Goal: Information Seeking & Learning: Learn about a topic

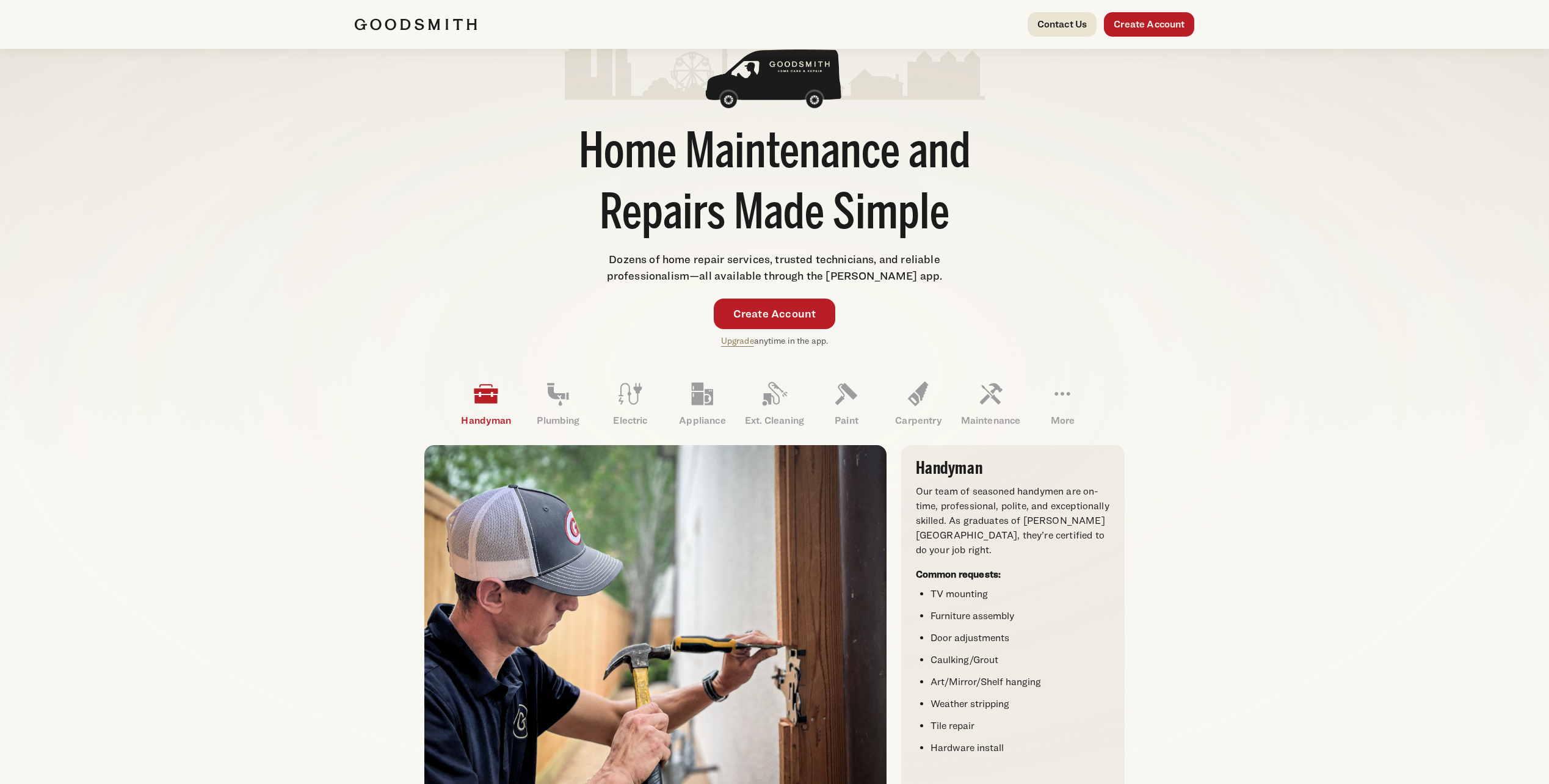
scroll to position [244, 0]
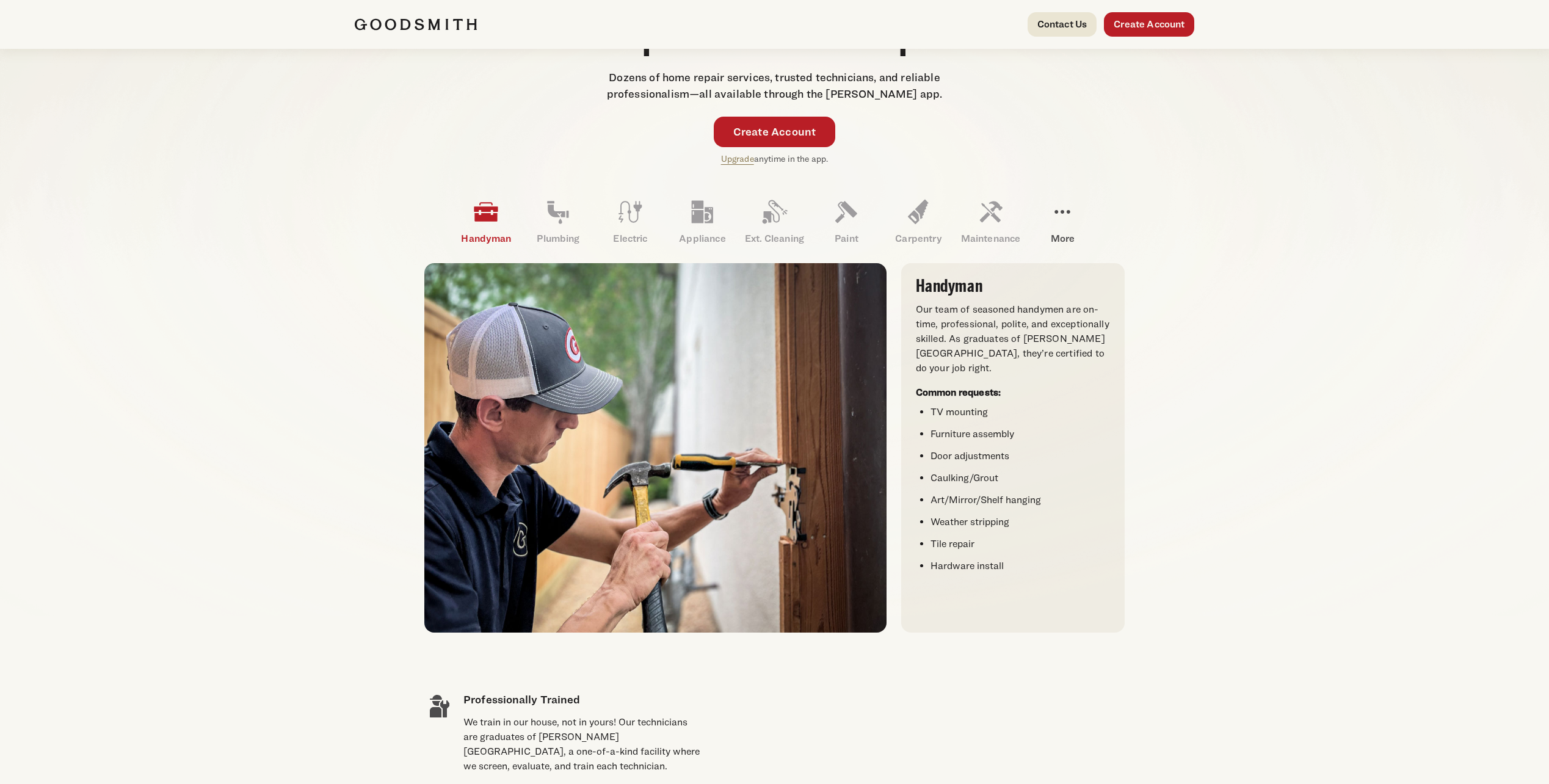
click at [1062, 227] on icon at bounding box center [1062, 211] width 29 height 29
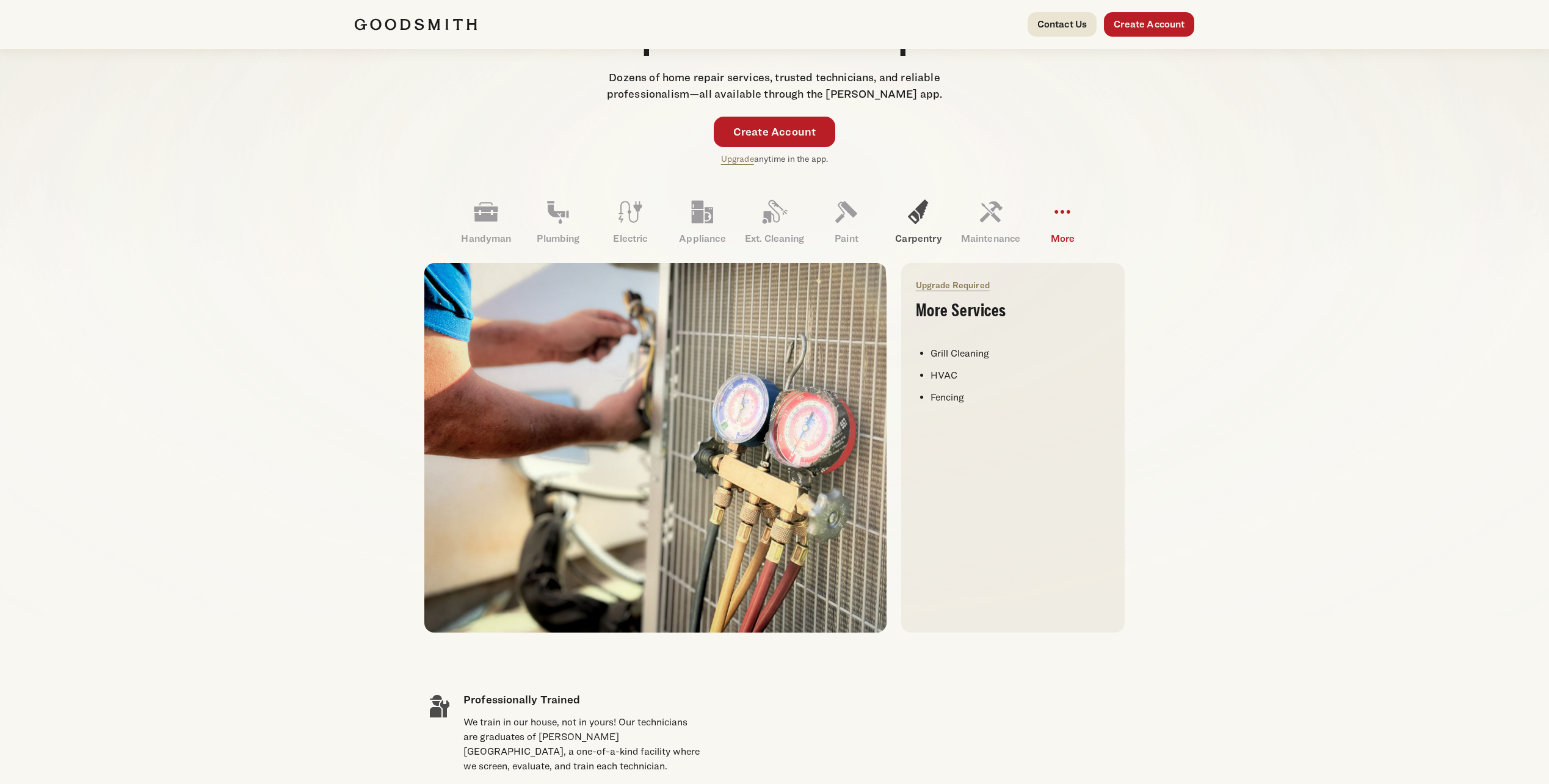
click at [920, 221] on icon at bounding box center [918, 211] width 29 height 29
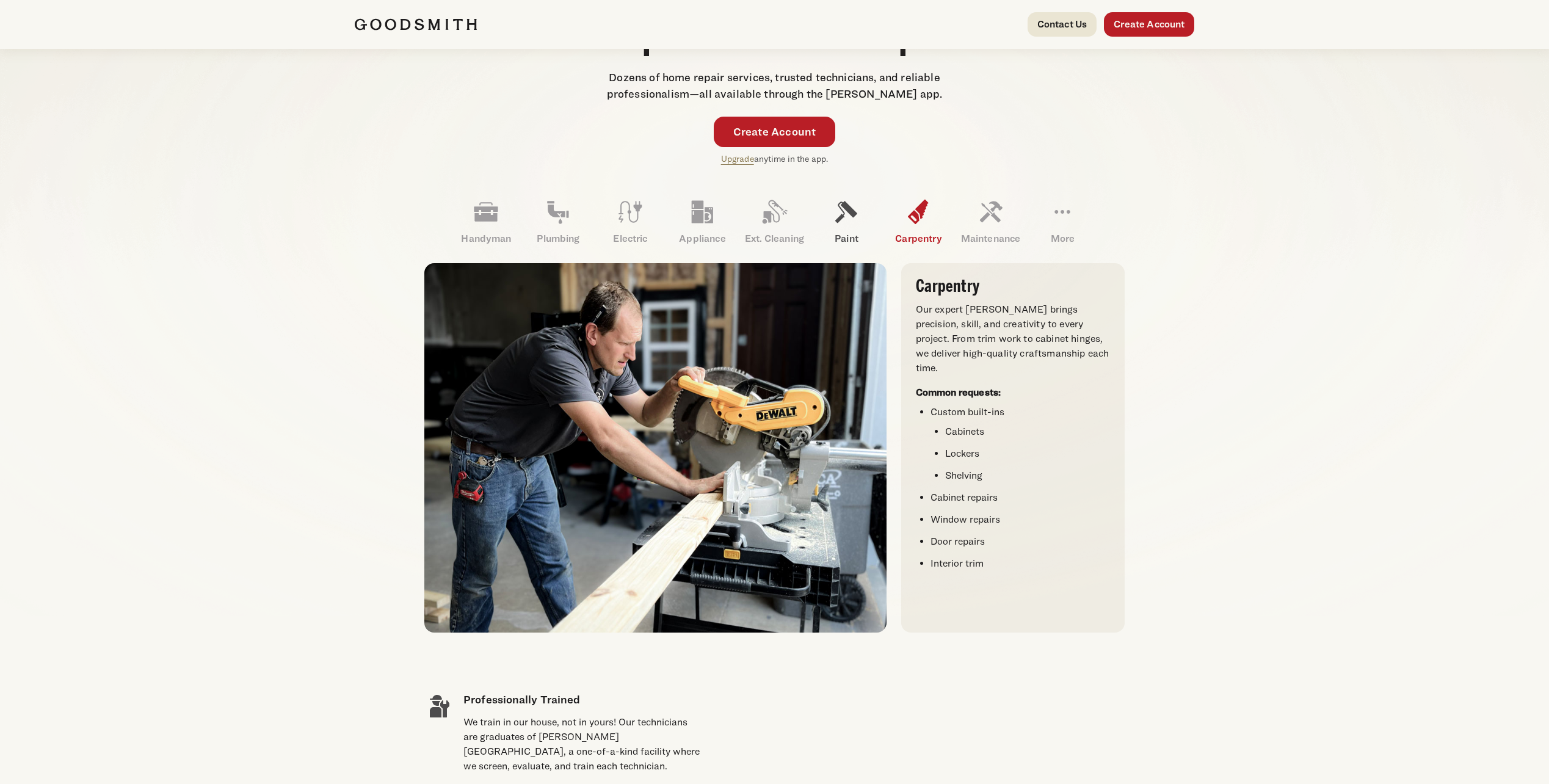
click at [853, 238] on p "Paint" at bounding box center [846, 238] width 72 height 14
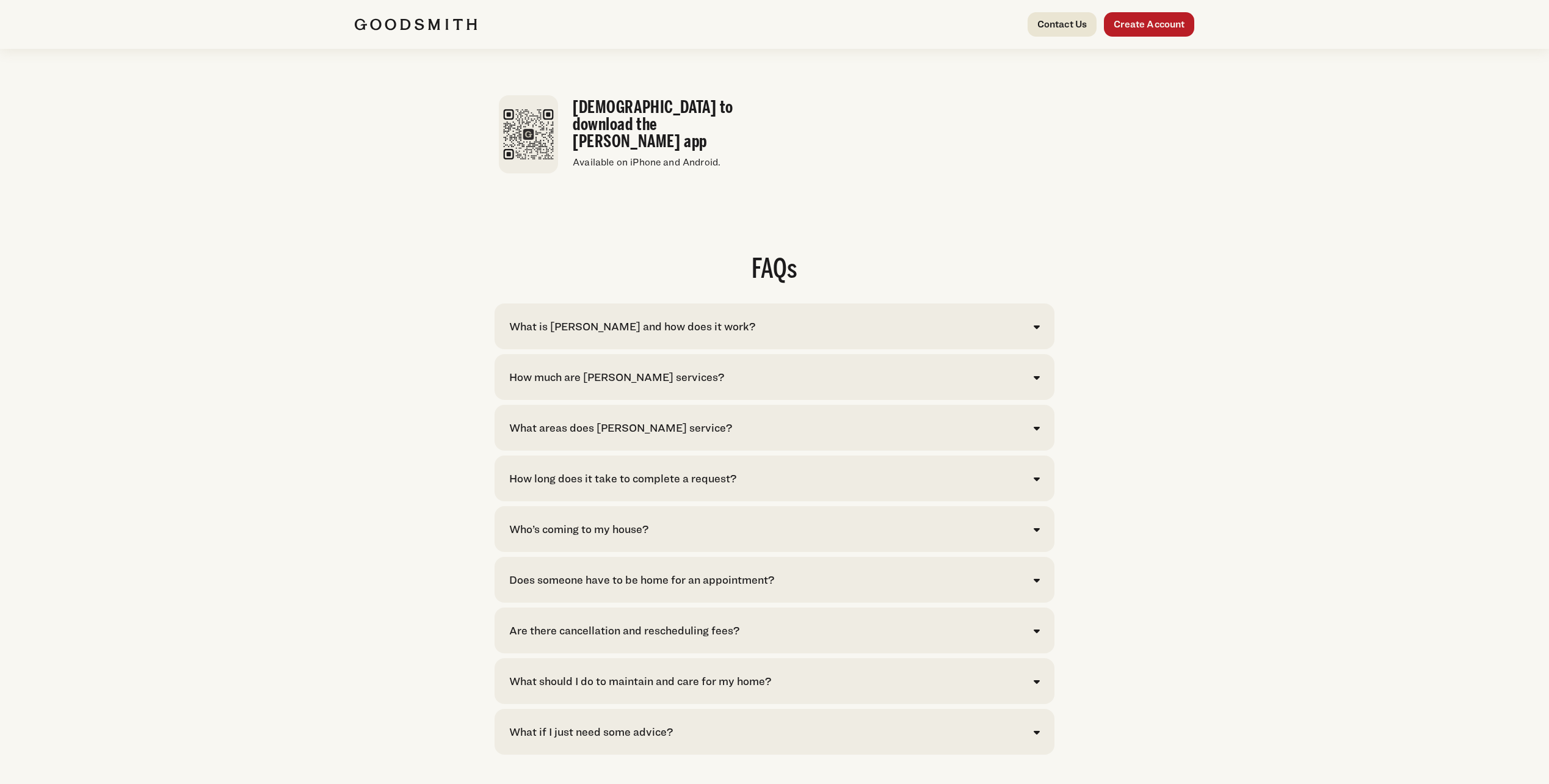
scroll to position [2380, 0]
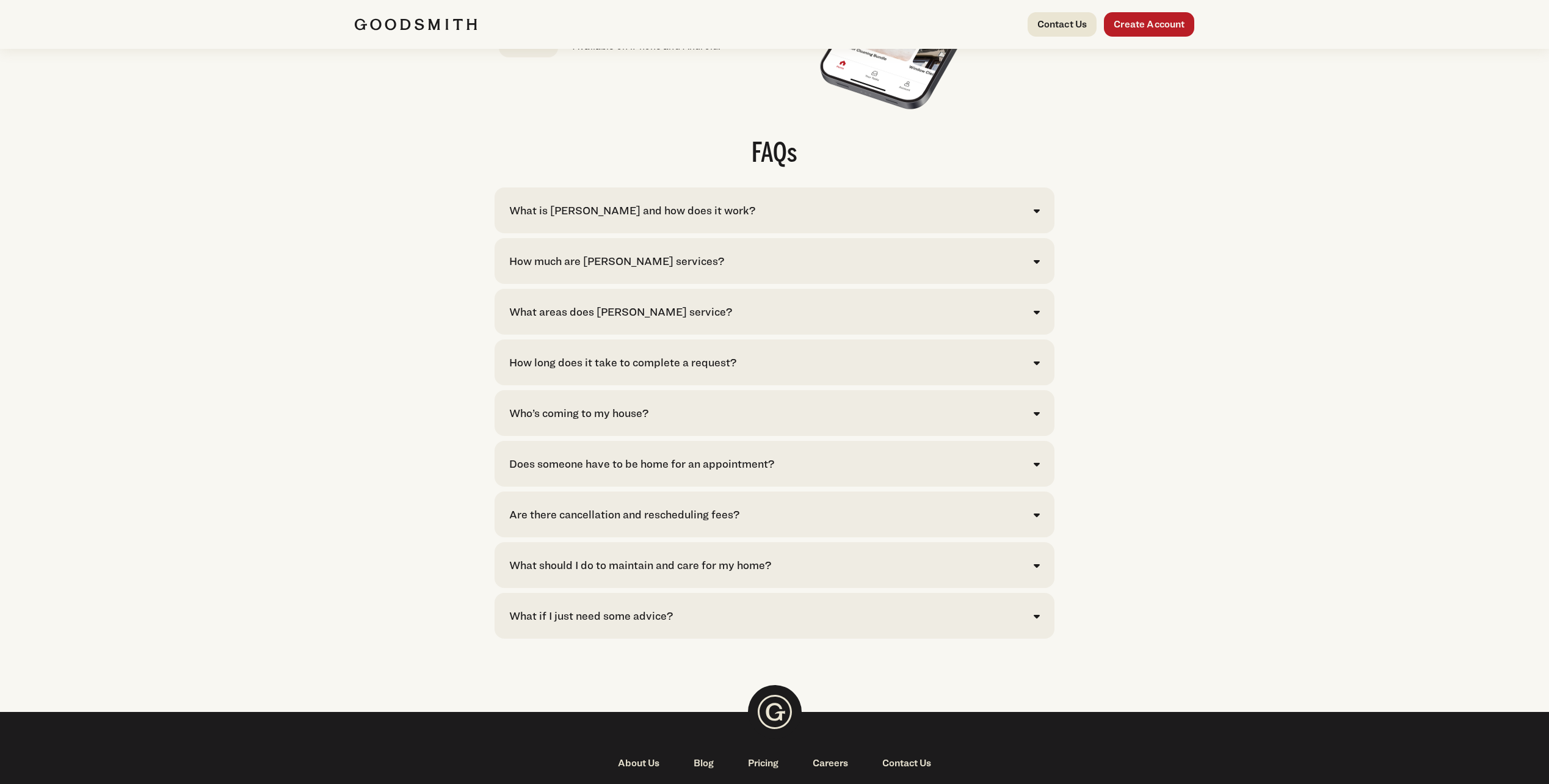
click at [517, 218] on div "What is [PERSON_NAME] and how does it work?" at bounding box center [632, 210] width 246 height 16
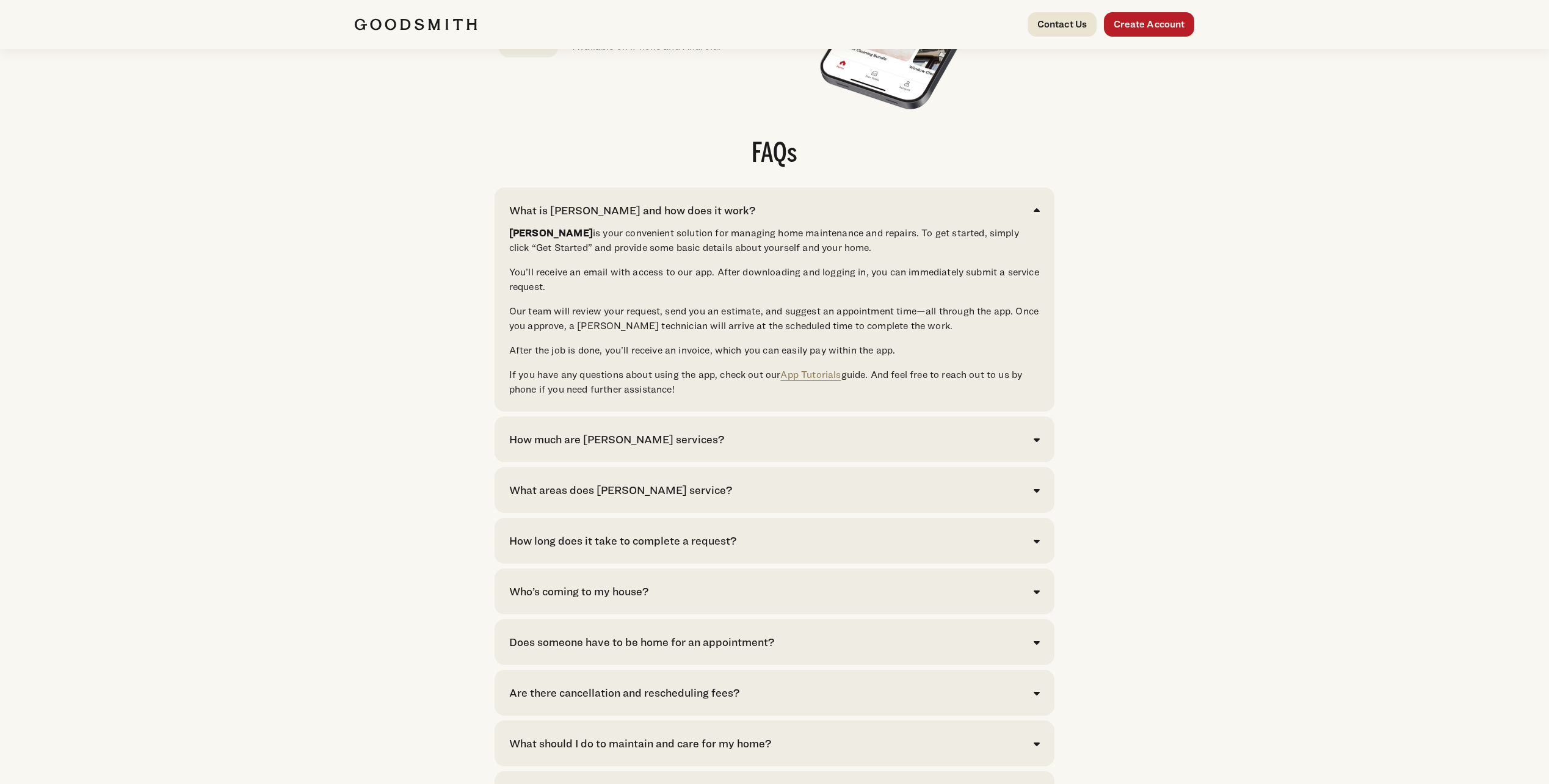
click at [547, 447] on div "How much are [PERSON_NAME] services?" at bounding box center [616, 439] width 215 height 16
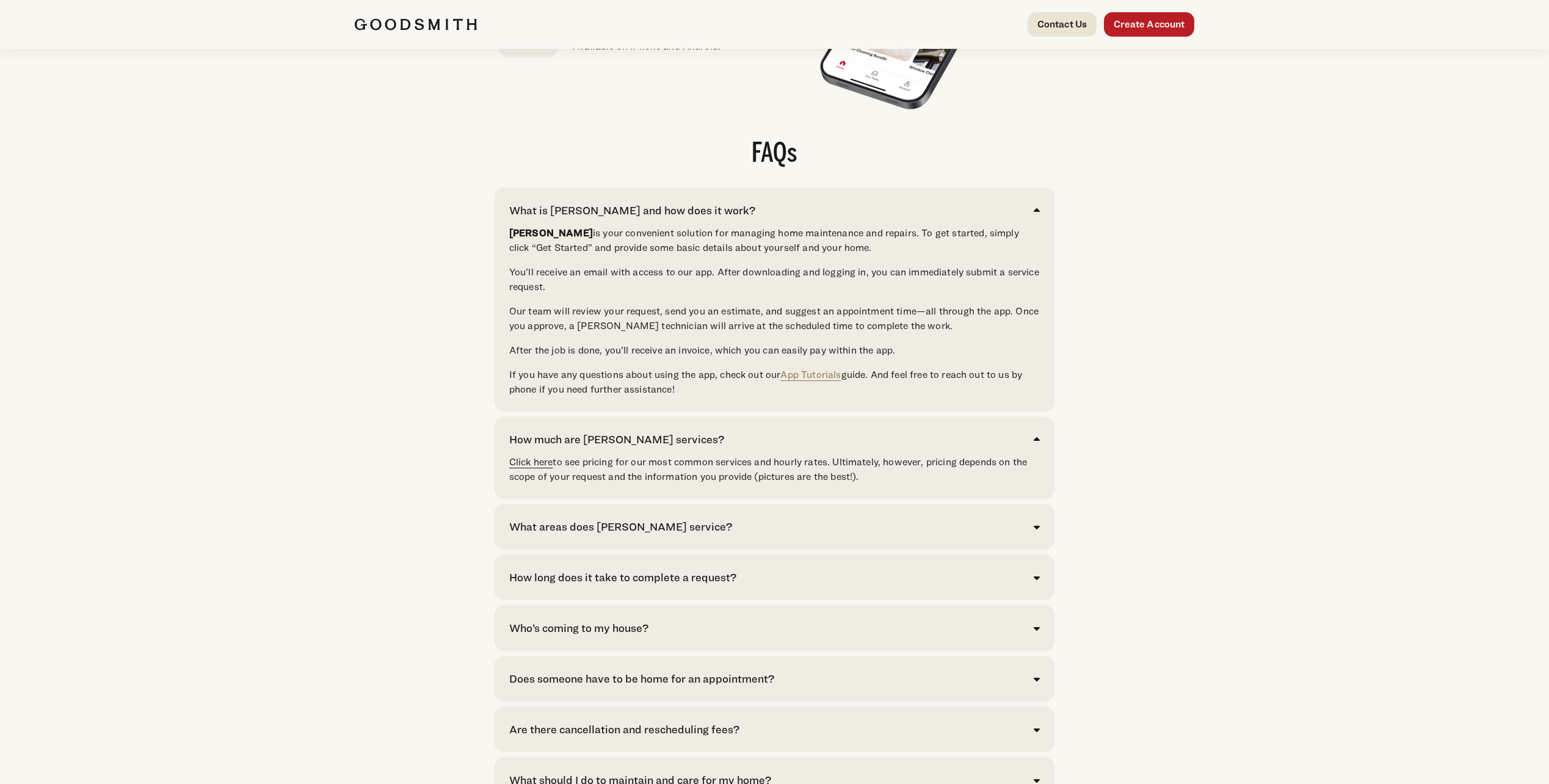
click at [533, 468] on link "Click here" at bounding box center [531, 462] width 44 height 12
